Goal: Obtain resource: Download file/media

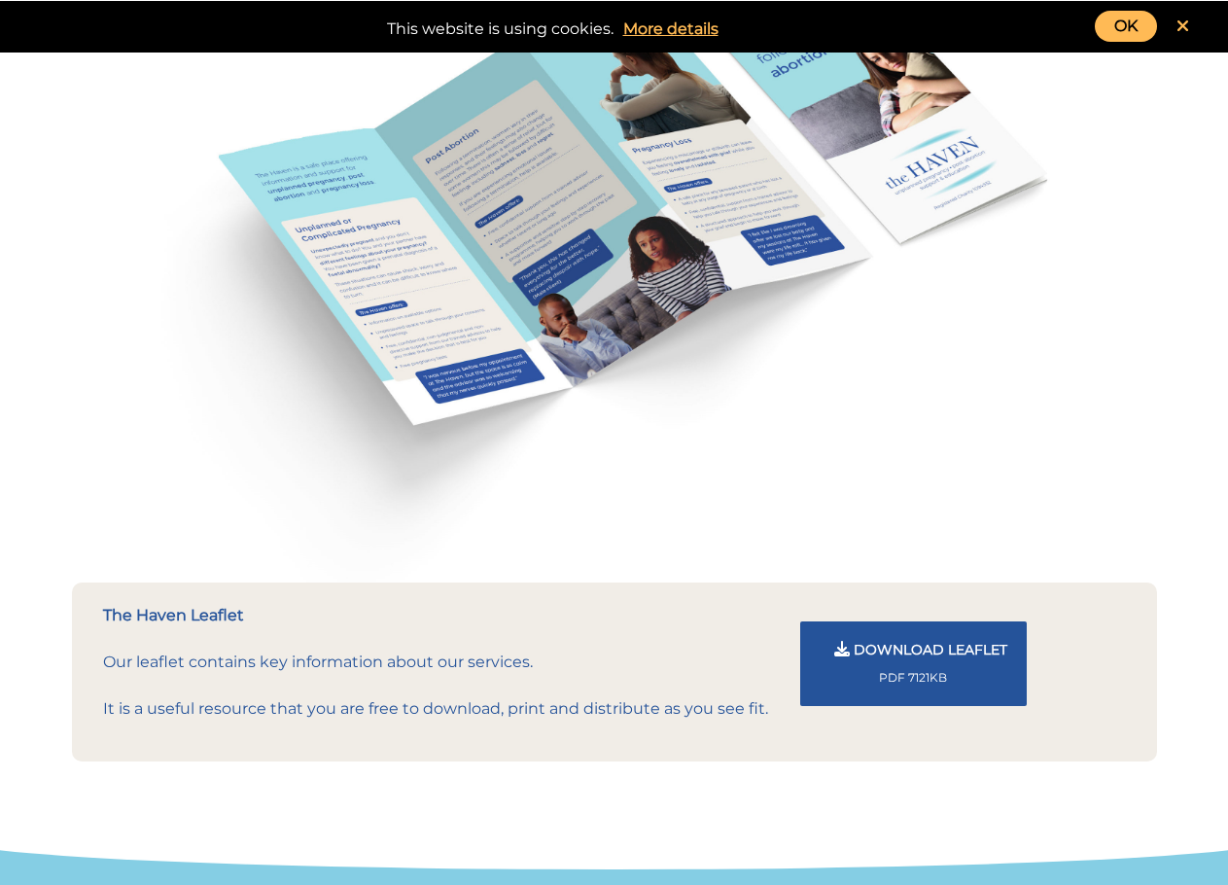
scroll to position [1373, 0]
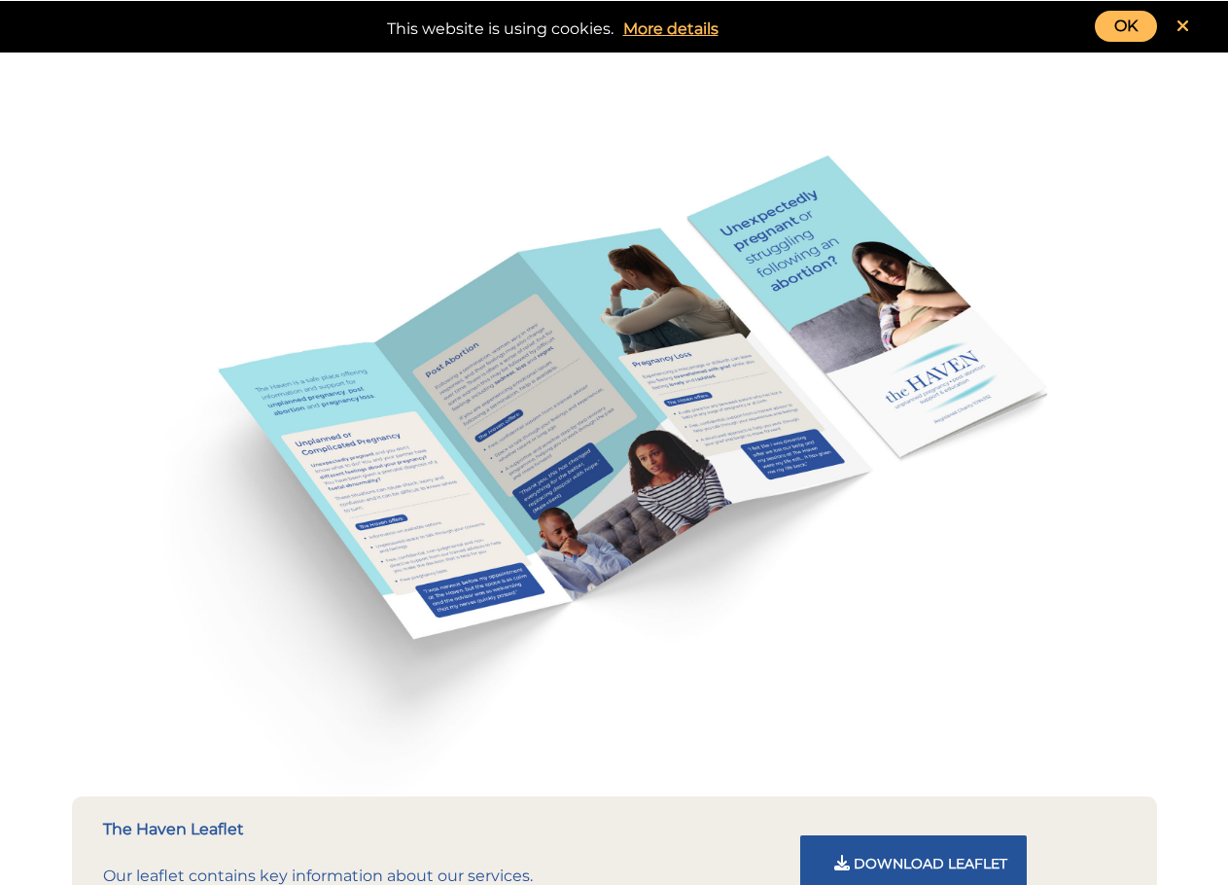
click at [1121, 27] on link "OK" at bounding box center [1126, 26] width 62 height 31
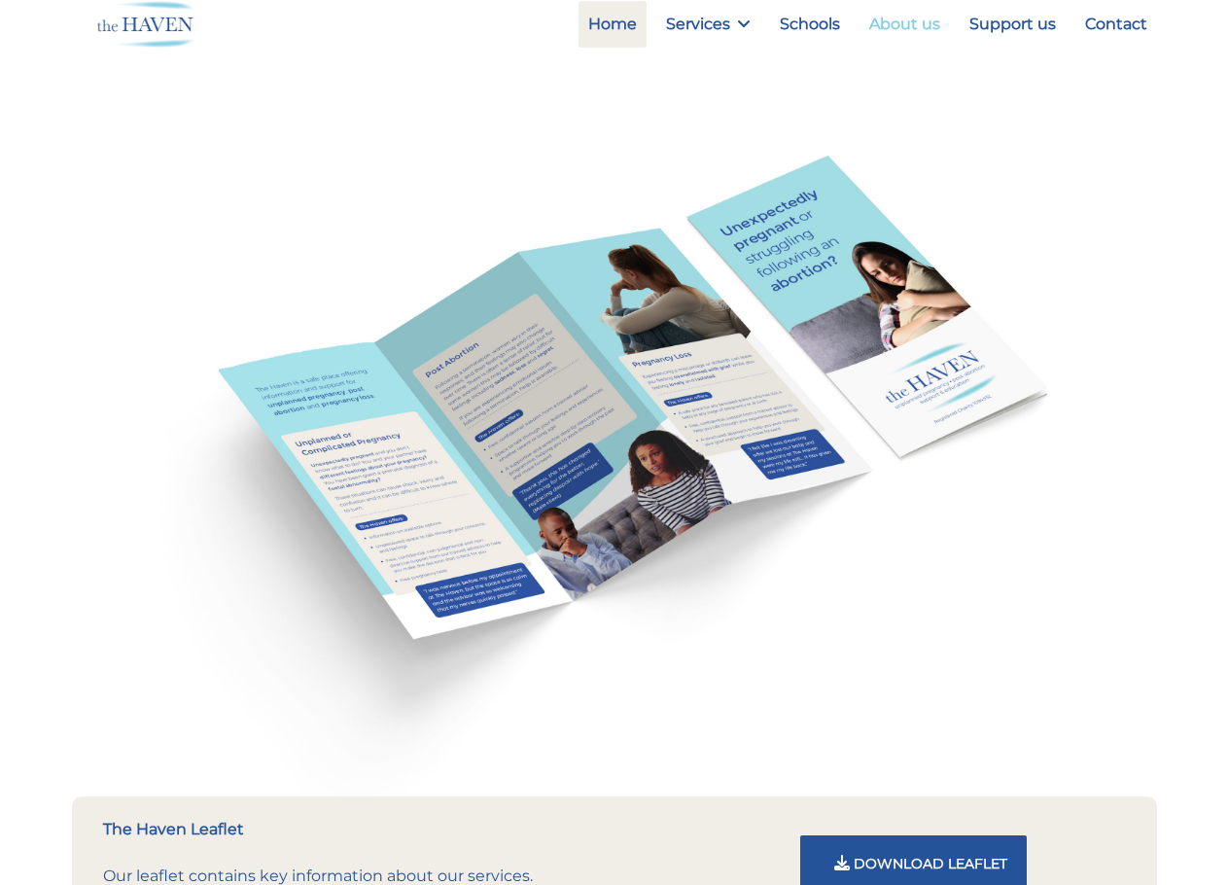
click at [918, 26] on link "About us" at bounding box center [905, 24] width 90 height 47
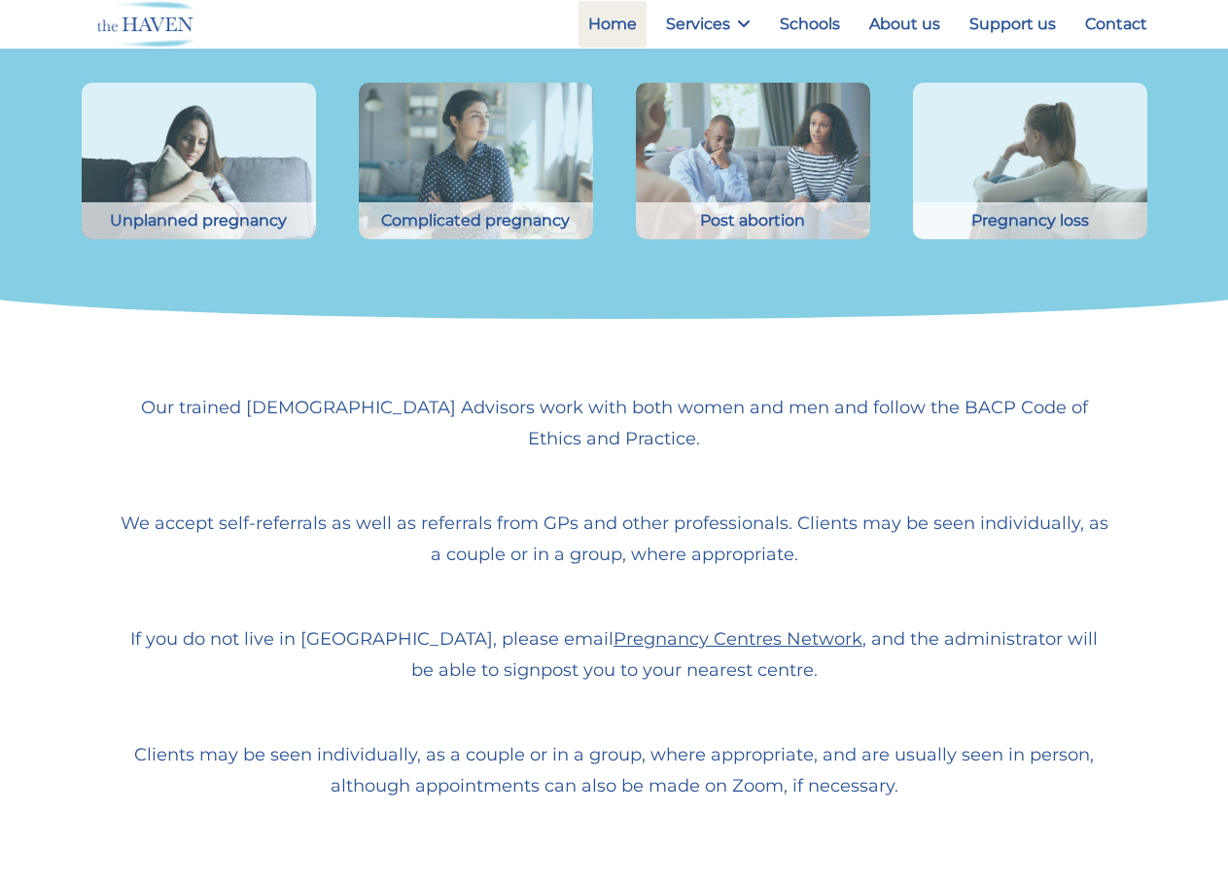
scroll to position [584, 0]
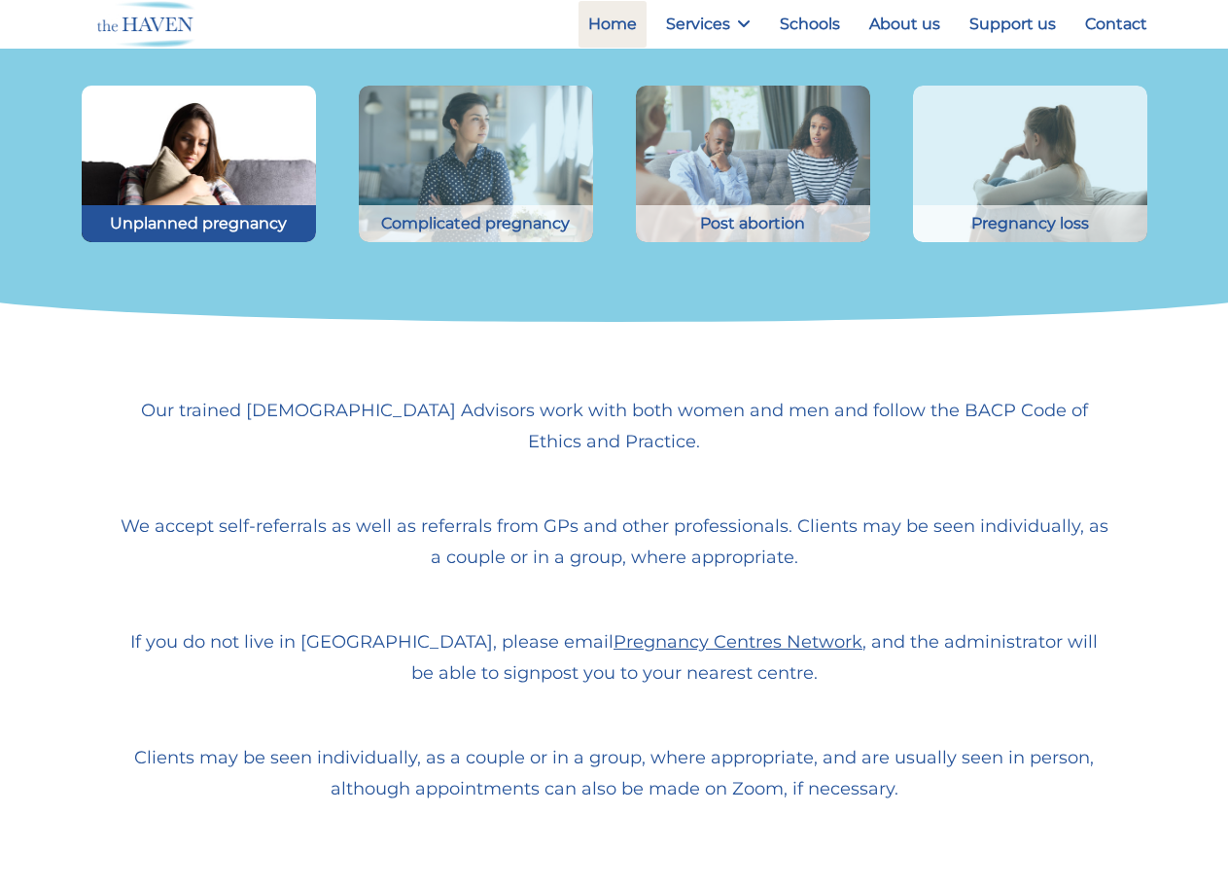
click at [241, 171] on img at bounding box center [198, 164] width 258 height 172
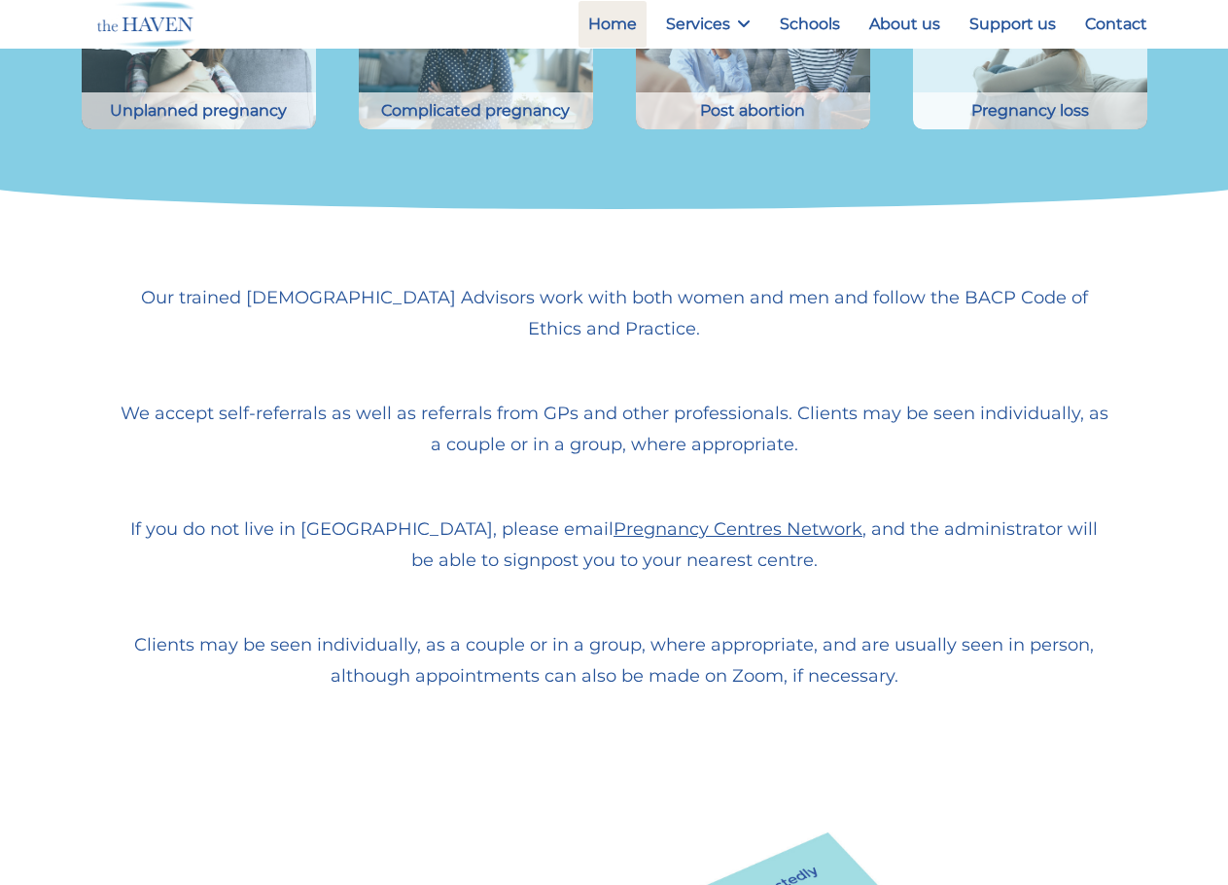
scroll to position [681, 0]
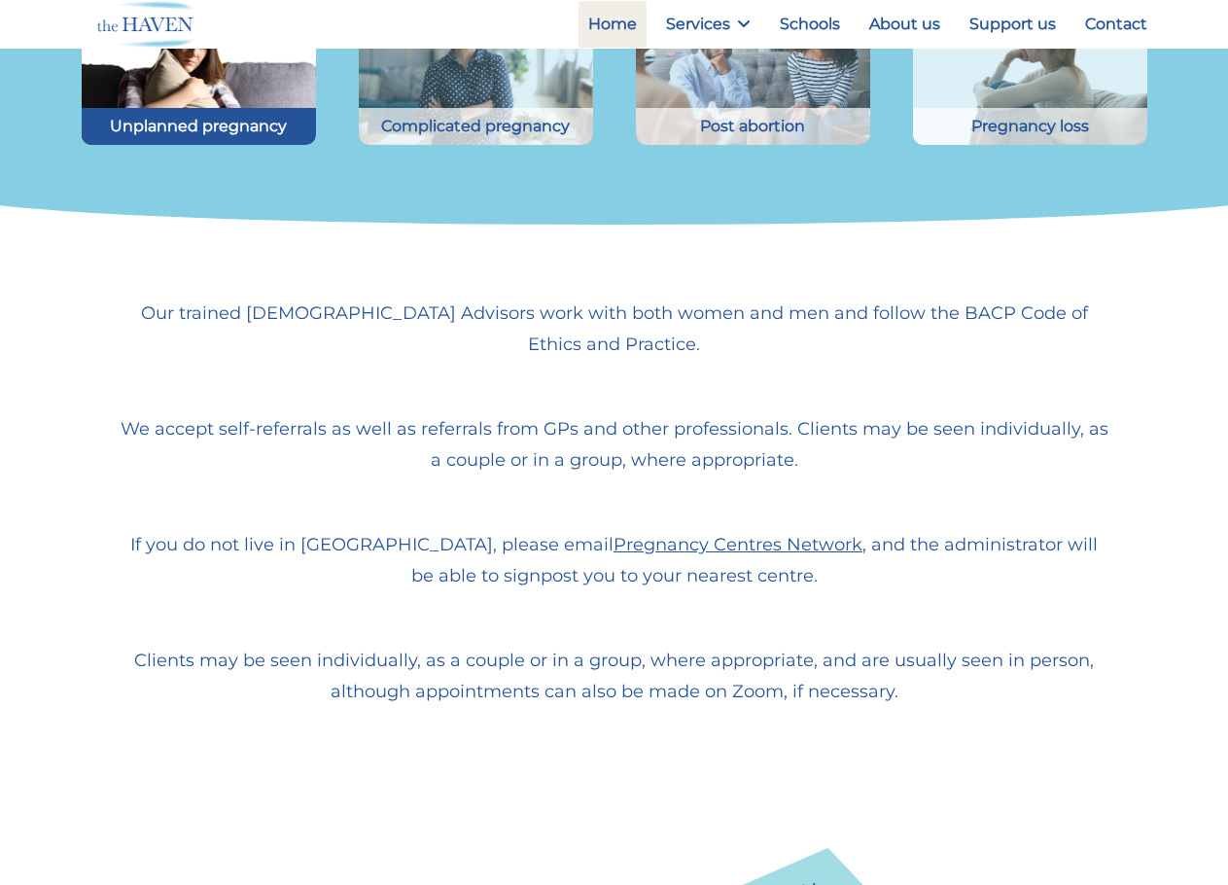
click at [219, 102] on img at bounding box center [198, 67] width 258 height 172
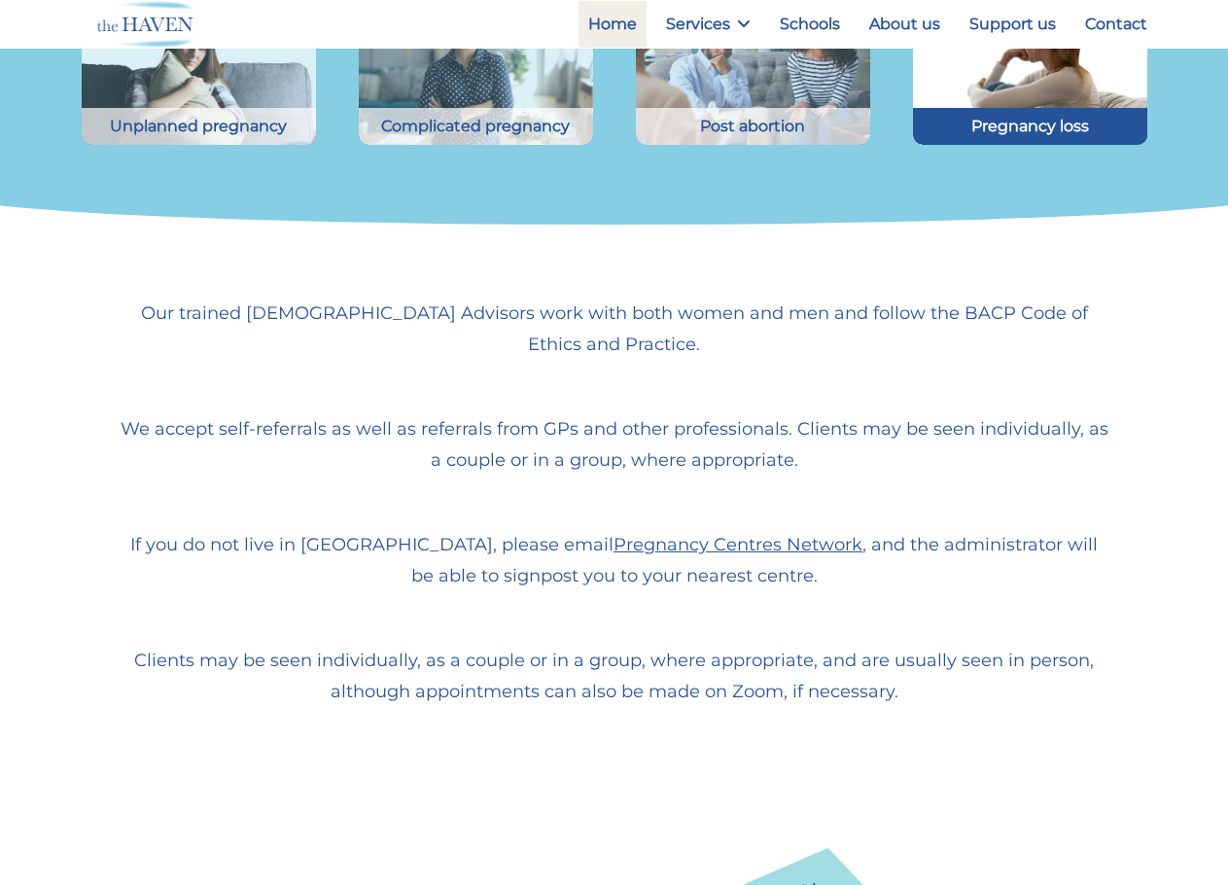
click at [1020, 114] on div "Pregnancy loss" at bounding box center [1030, 126] width 234 height 37
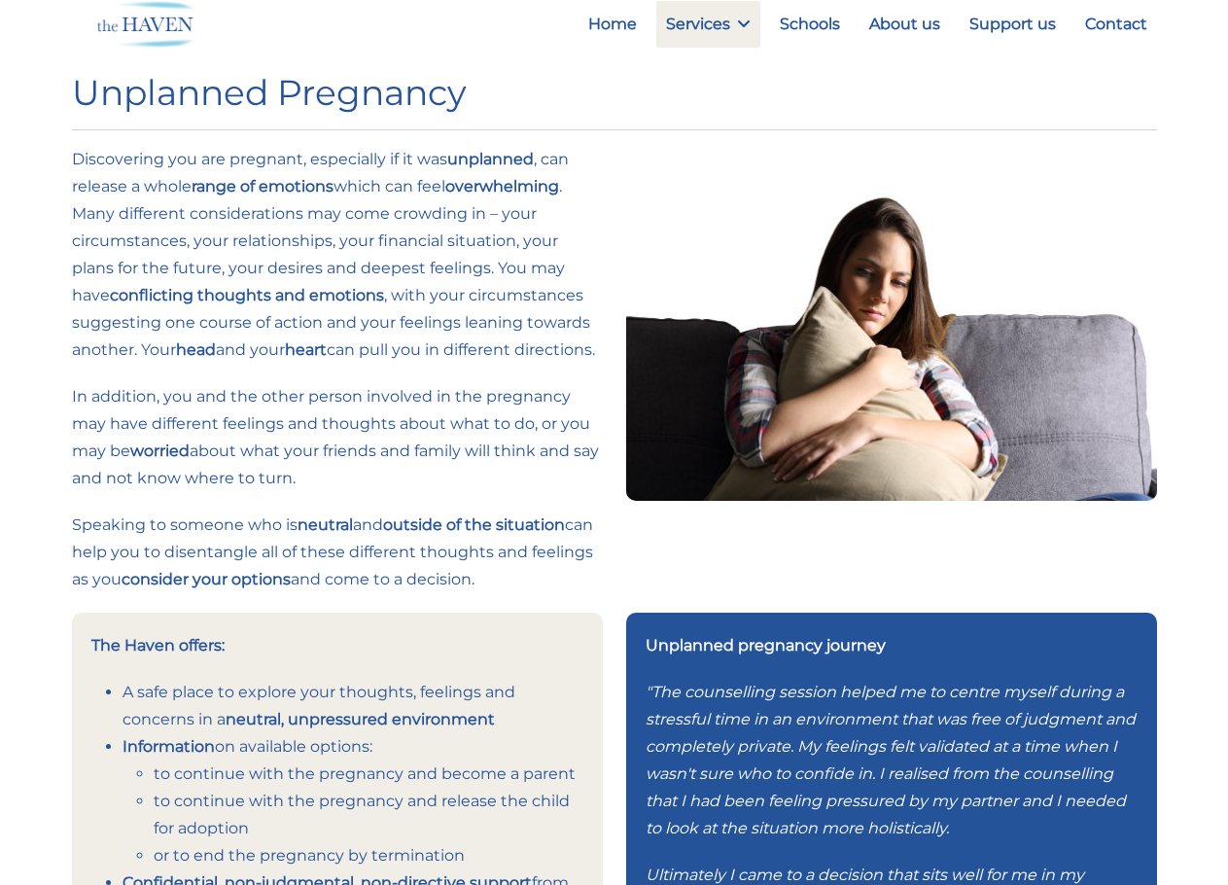
drag, startPoint x: 821, startPoint y: 358, endPoint x: 733, endPoint y: 530, distance: 193.1
click at [733, 530] on div at bounding box center [892, 379] width 554 height 467
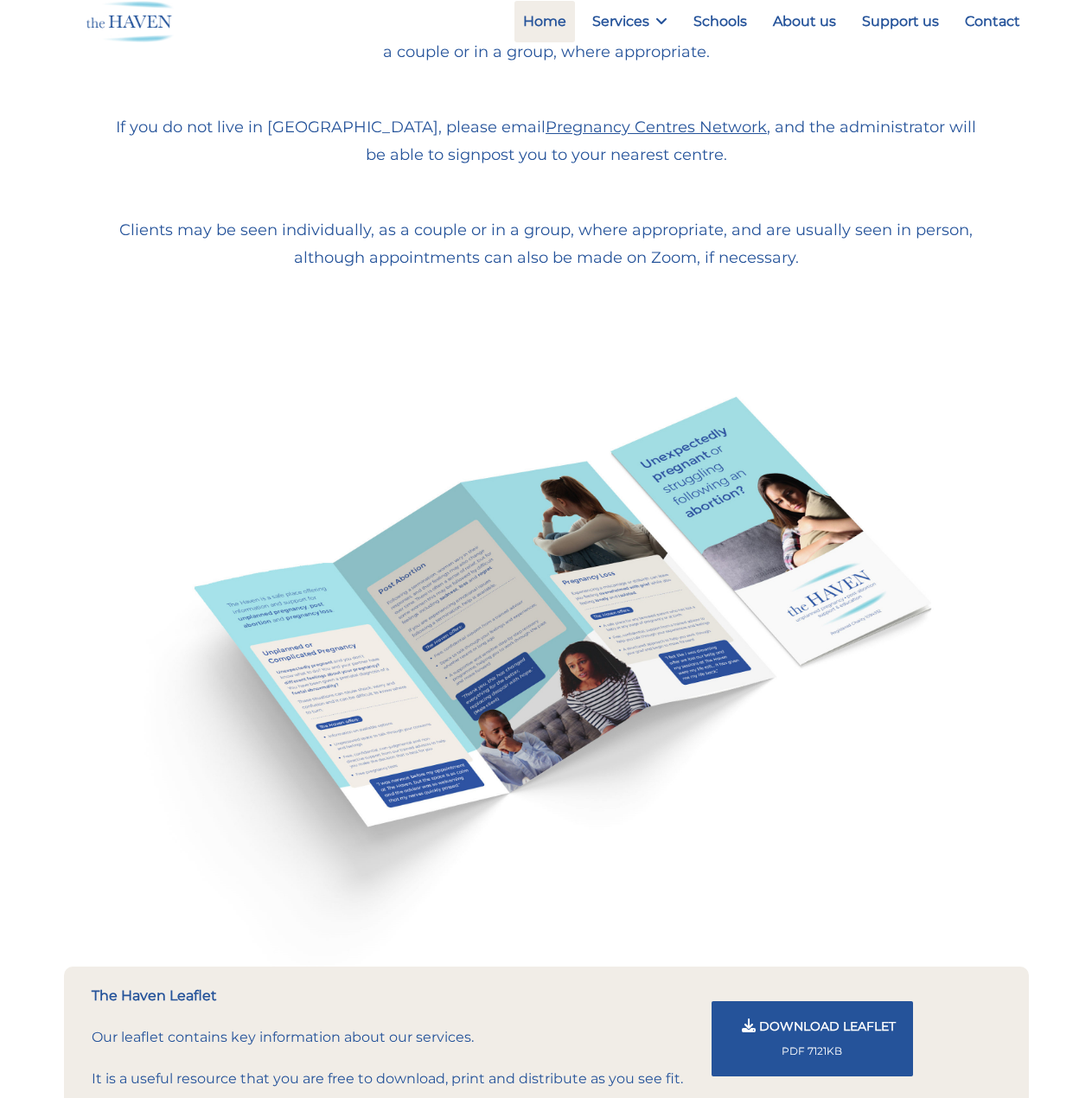
scroll to position [1124, 0]
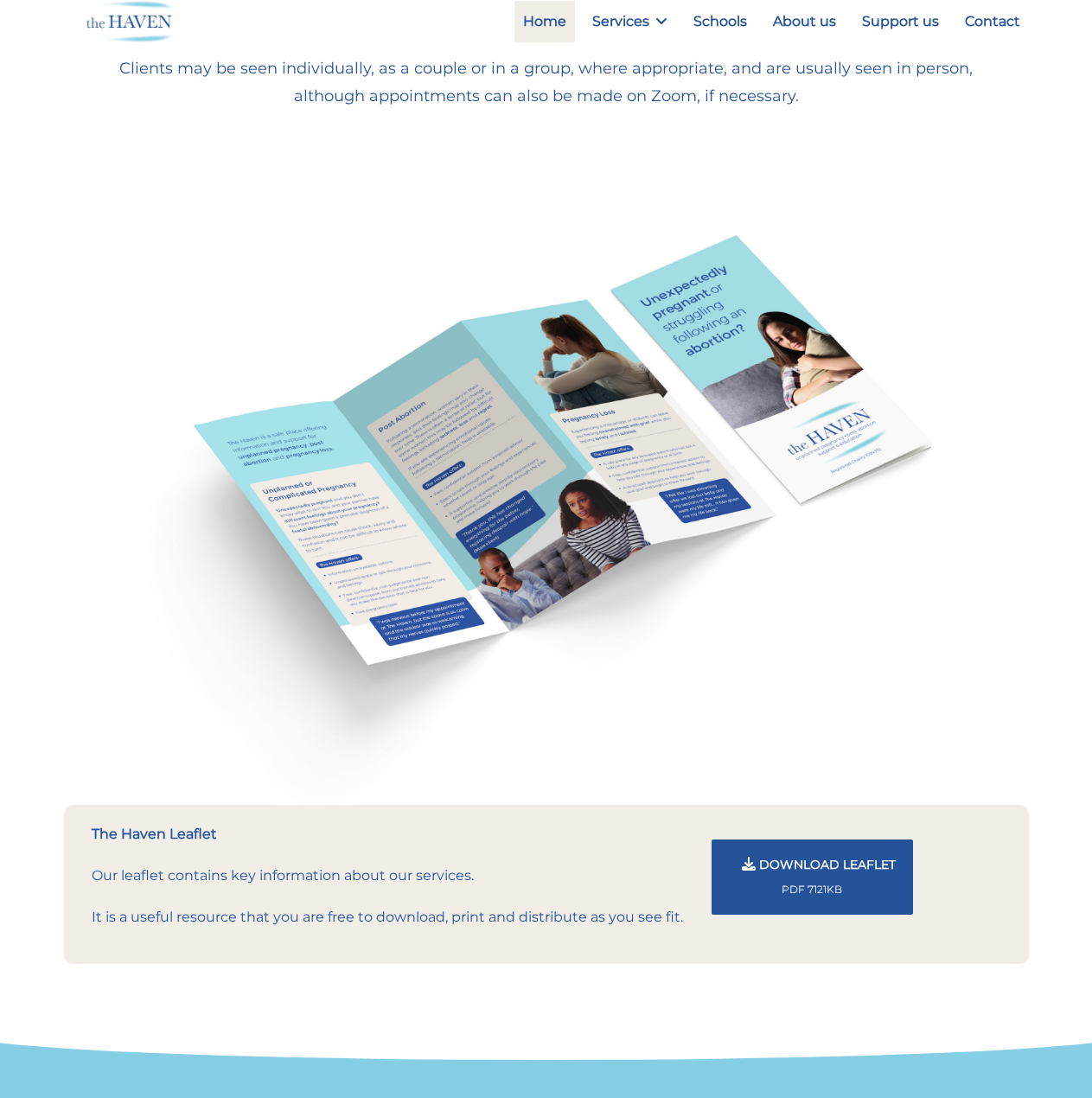
click at [826, 786] on button "Download Leaflet PDF 7121KB" at bounding box center [812, 877] width 202 height 76
click at [884, 28] on link "Support us" at bounding box center [901, 21] width 94 height 42
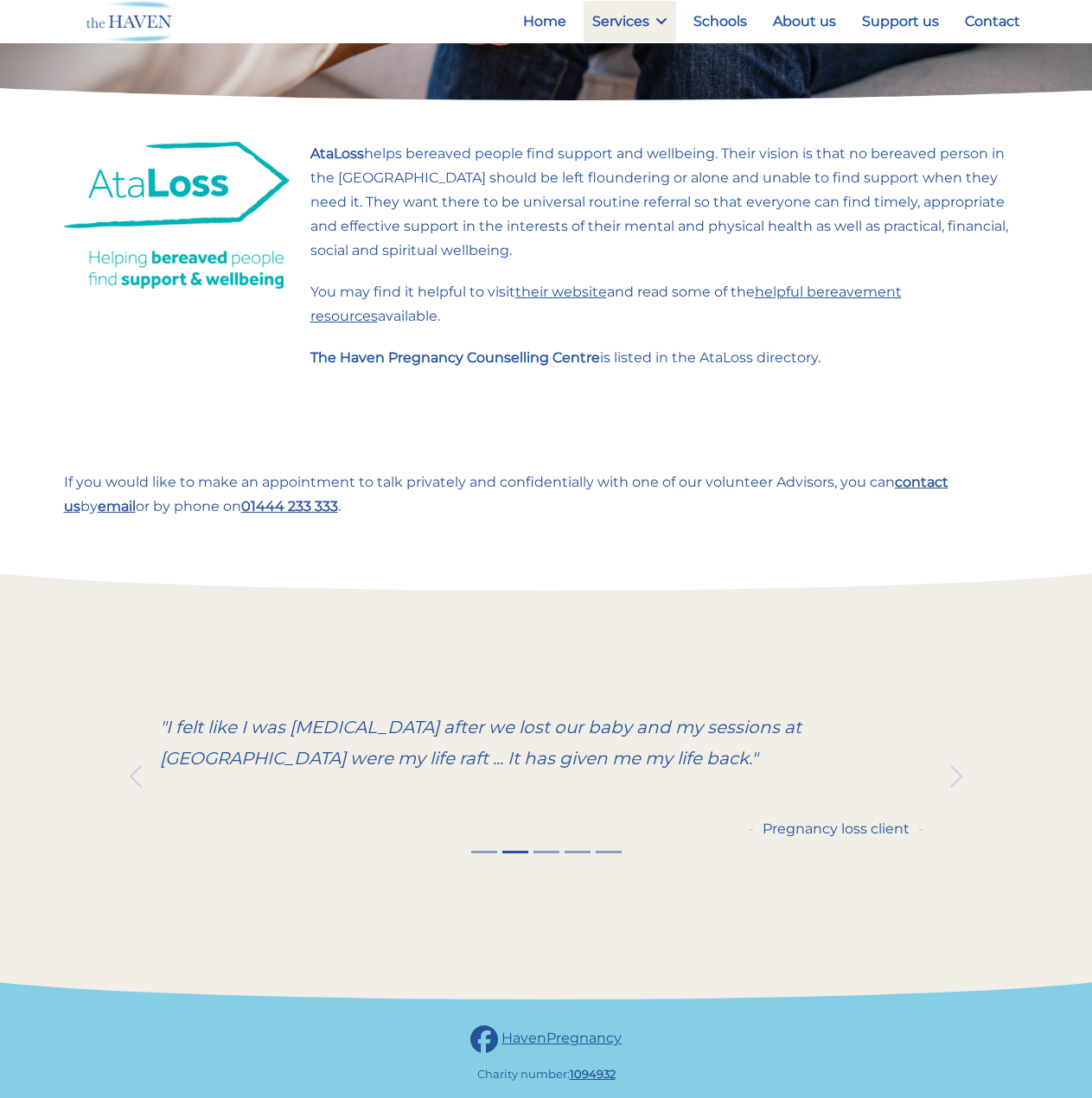
scroll to position [1659, 0]
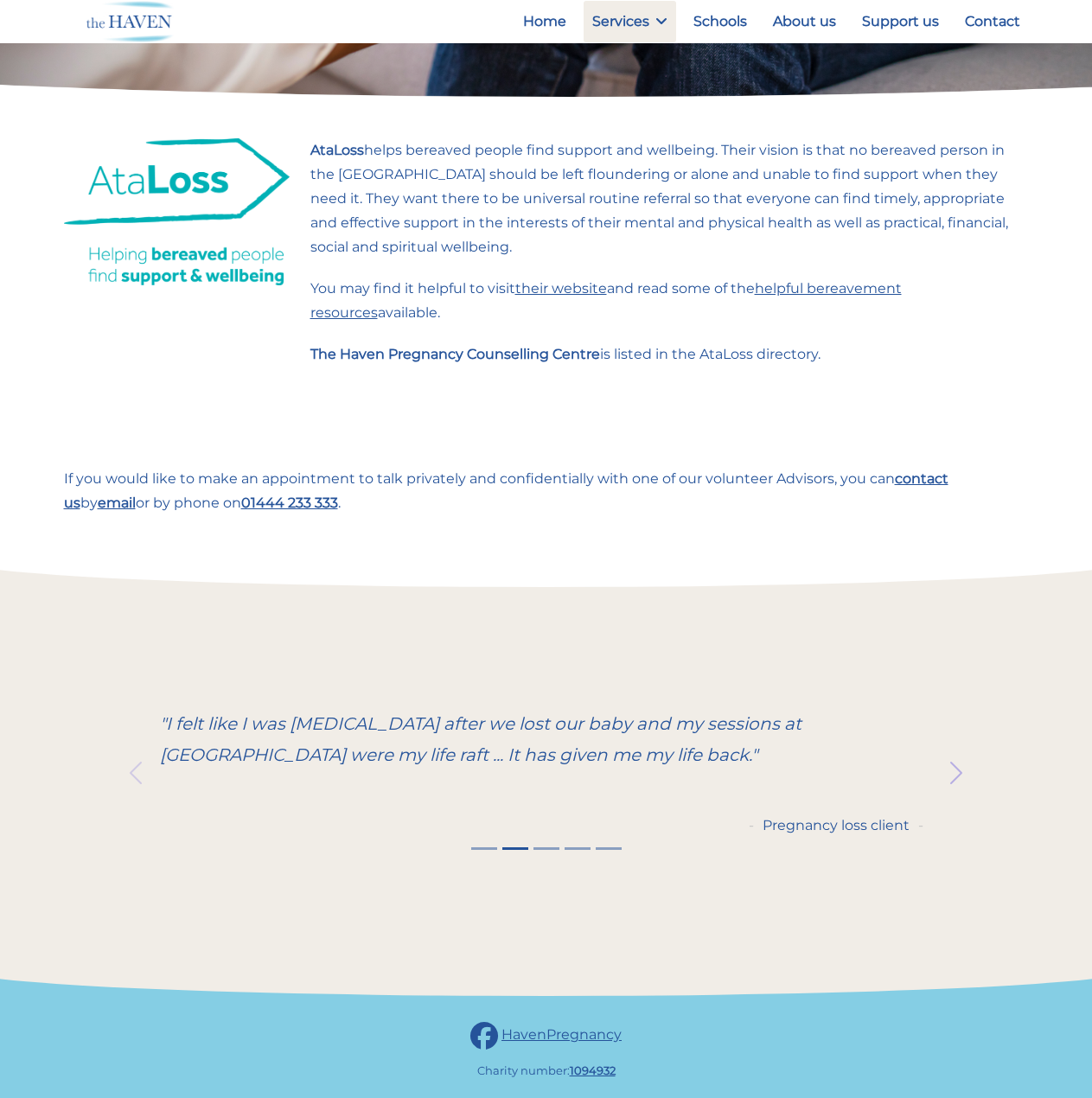
click at [961, 759] on span "button" at bounding box center [956, 773] width 28 height 28
click at [959, 759] on span "button" at bounding box center [956, 773] width 28 height 28
click at [952, 759] on span "button" at bounding box center [956, 773] width 28 height 28
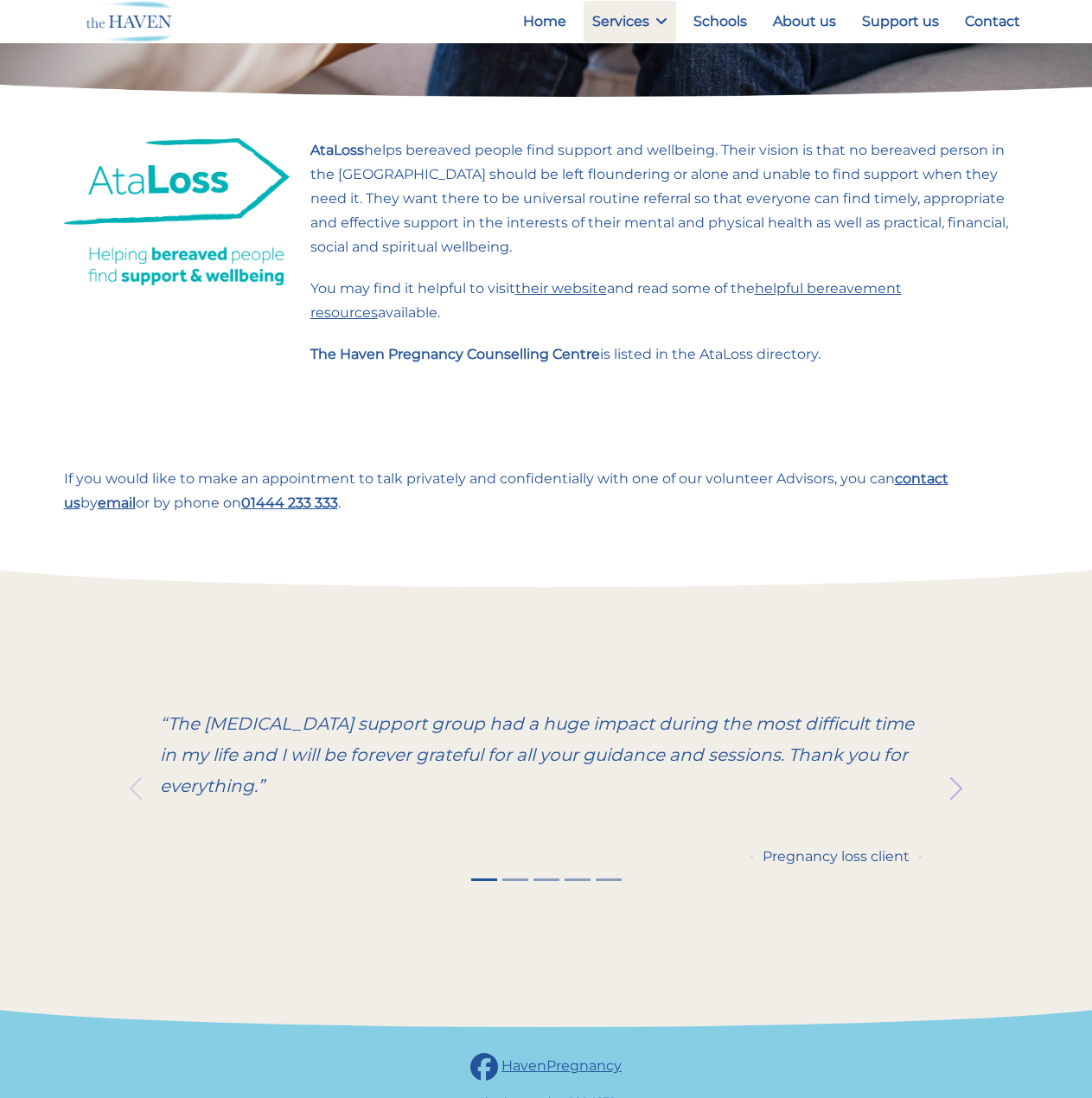
click at [951, 728] on button "Next" at bounding box center [956, 789] width 144 height 230
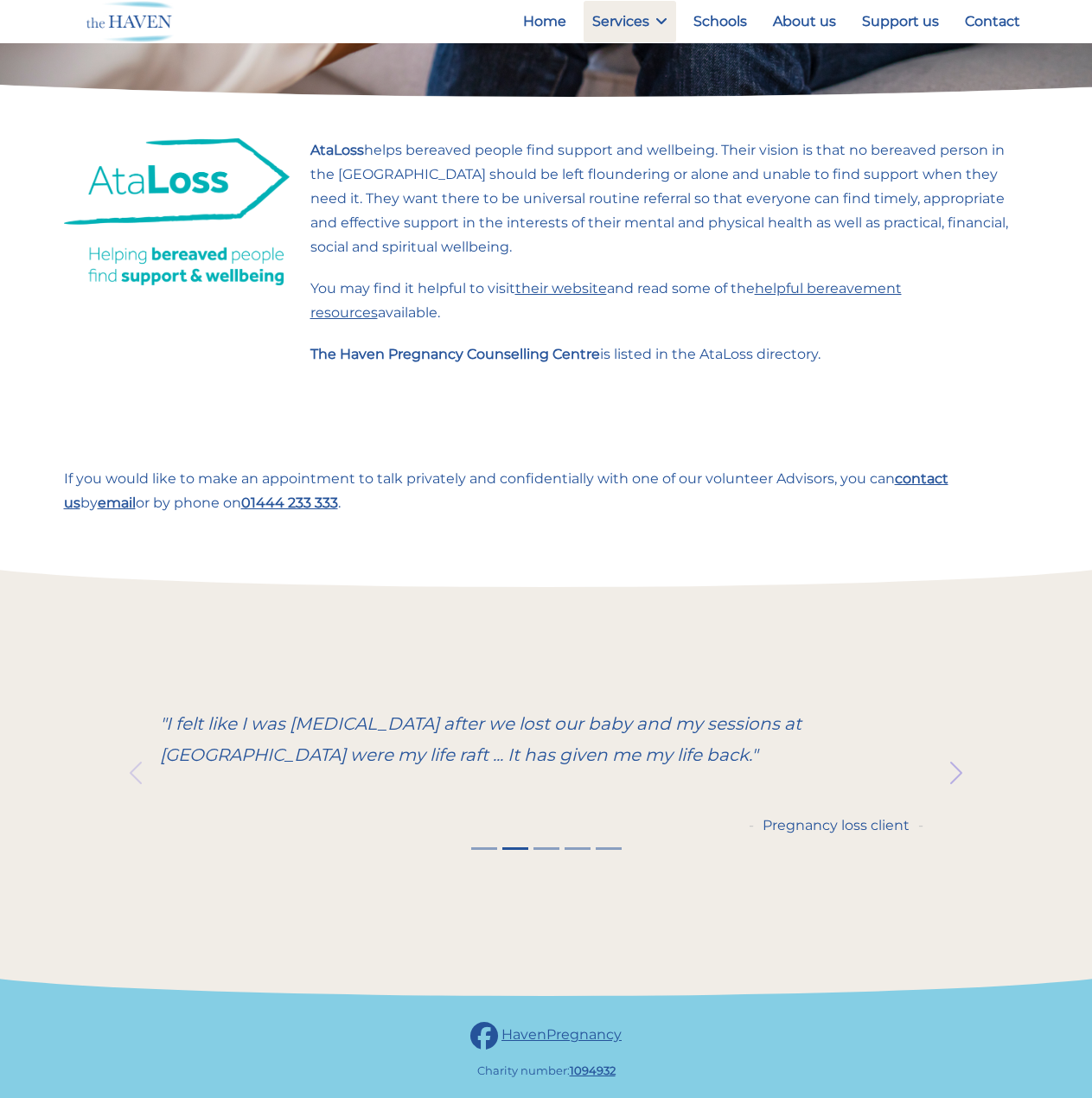
click at [951, 759] on span "button" at bounding box center [956, 773] width 28 height 28
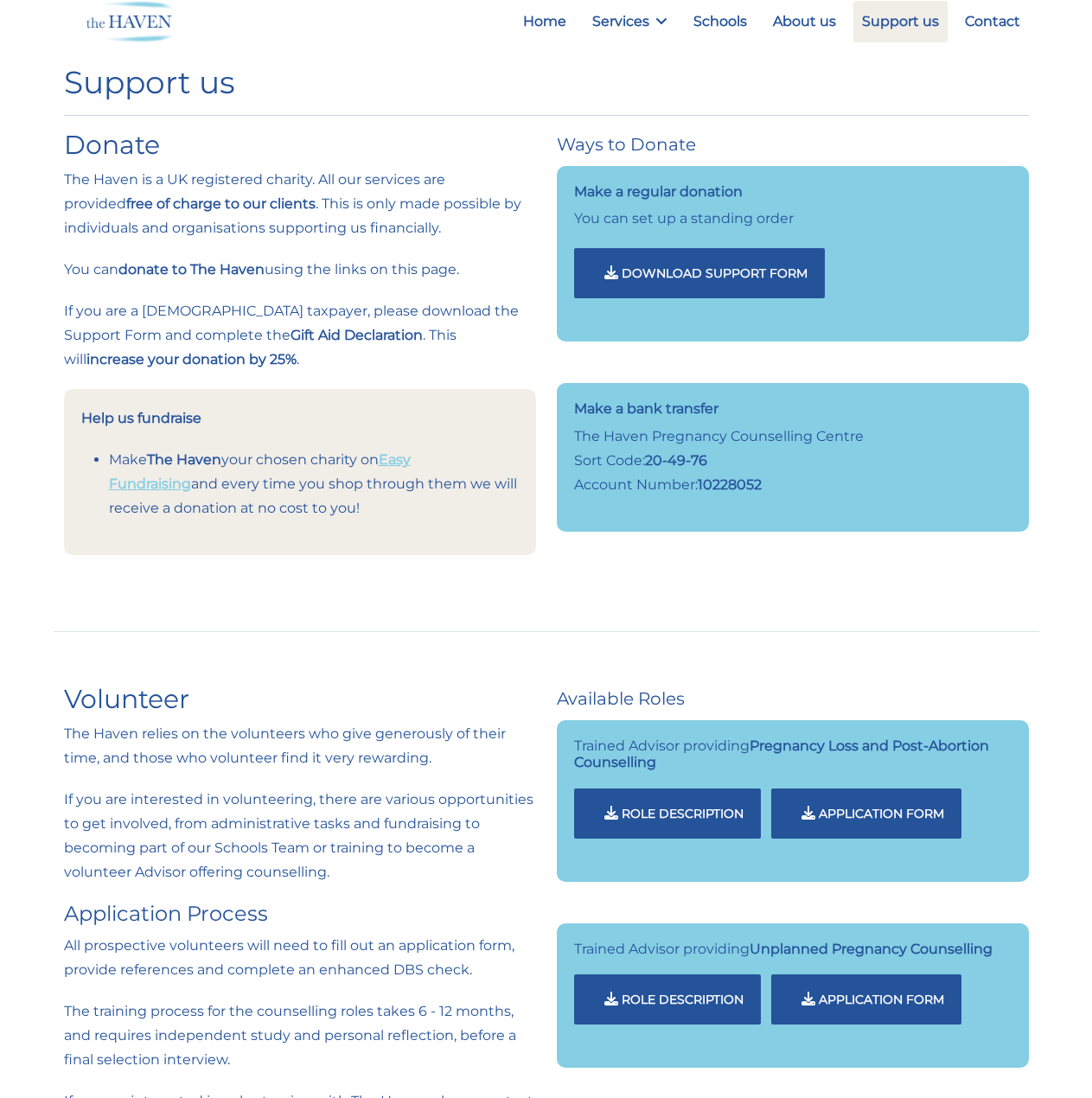
click at [411, 463] on link "Easy Fundraising" at bounding box center [260, 472] width 301 height 41
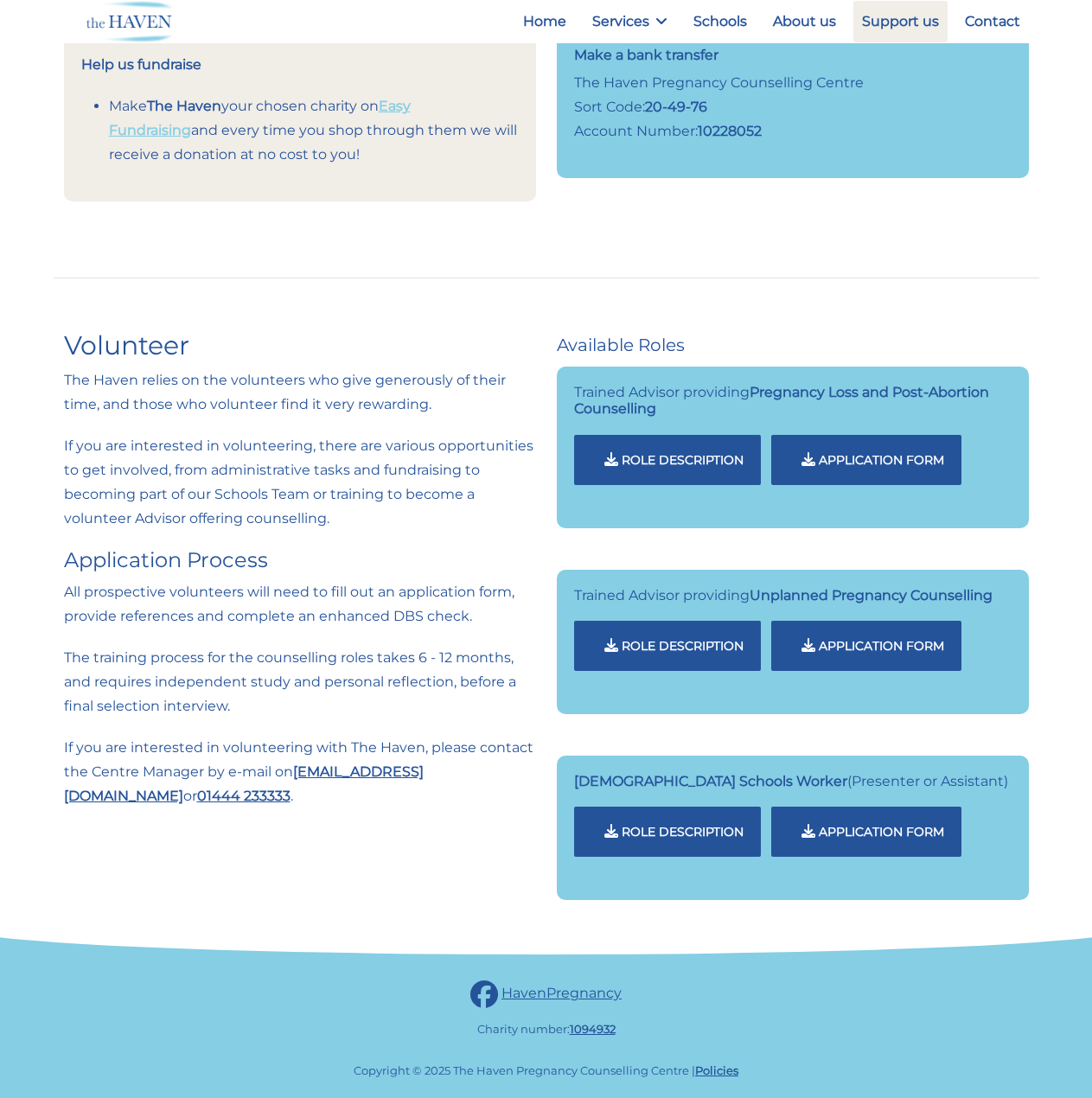
scroll to position [357, 0]
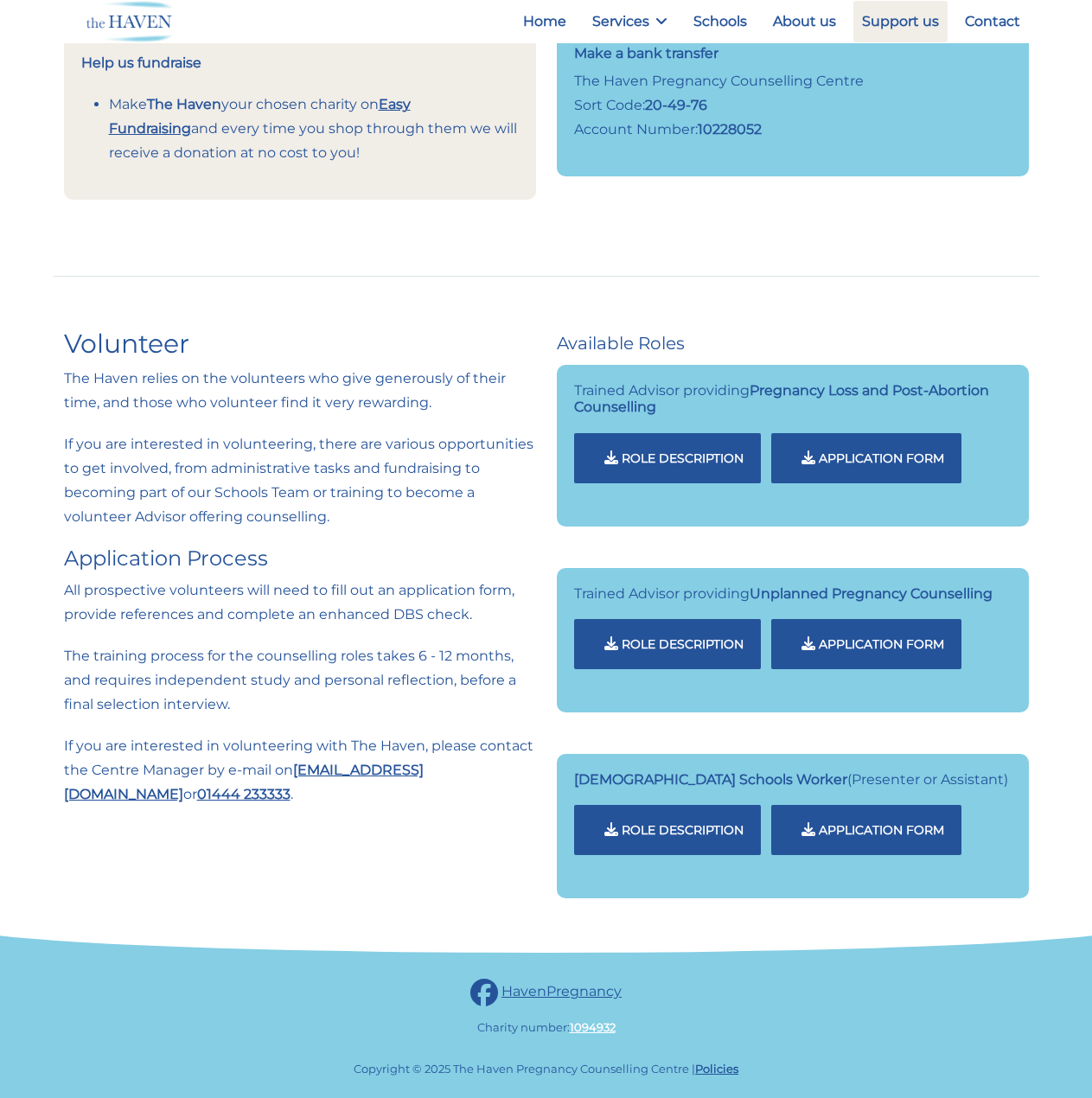
click at [591, 1027] on link "1094932" at bounding box center [593, 1028] width 46 height 14
